Goal: Book appointment/travel/reservation

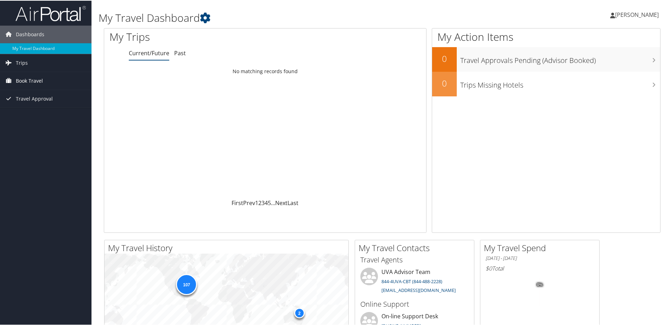
click at [44, 83] on link "Book Travel" at bounding box center [46, 80] width 92 height 18
click at [38, 116] on link "Book/Manage Online Trips" at bounding box center [46, 115] width 92 height 11
